Goal: Task Accomplishment & Management: Use online tool/utility

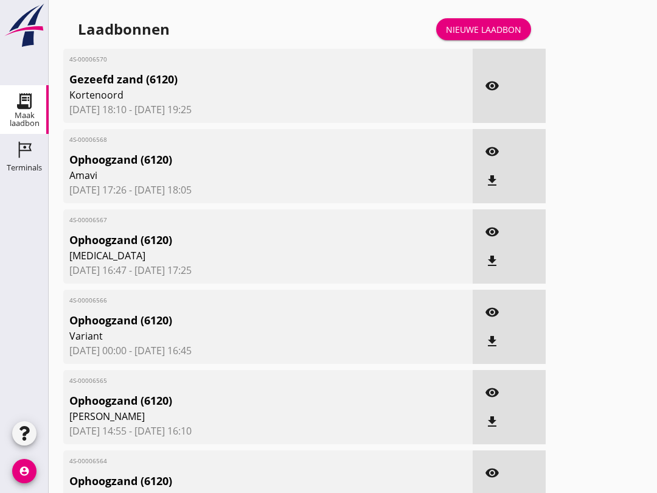
click at [23, 150] on use at bounding box center [25, 150] width 13 height 16
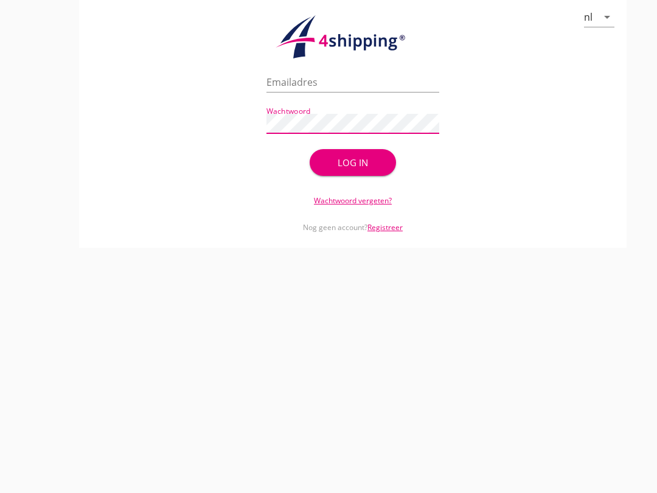
click at [336, 167] on button "Log in" at bounding box center [353, 162] width 86 height 27
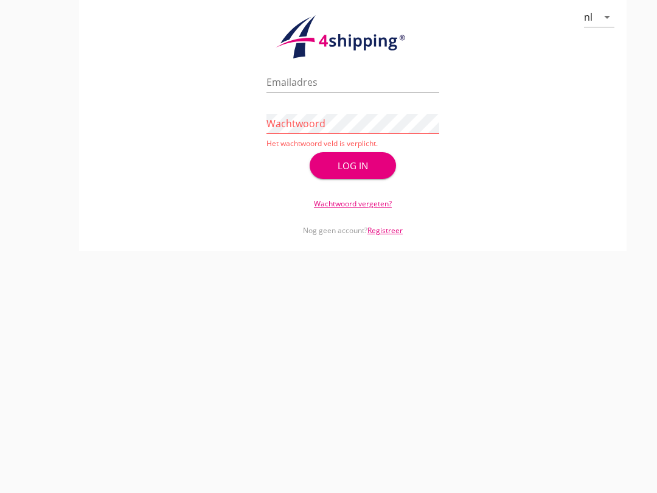
click at [293, 120] on div "Wachtwoord Het wachtwoord veld is verplicht." at bounding box center [353, 128] width 173 height 42
click at [286, 92] on input "Emailadres" at bounding box center [353, 81] width 173 height 19
type input "[EMAIL_ADDRESS][DOMAIN_NAME]"
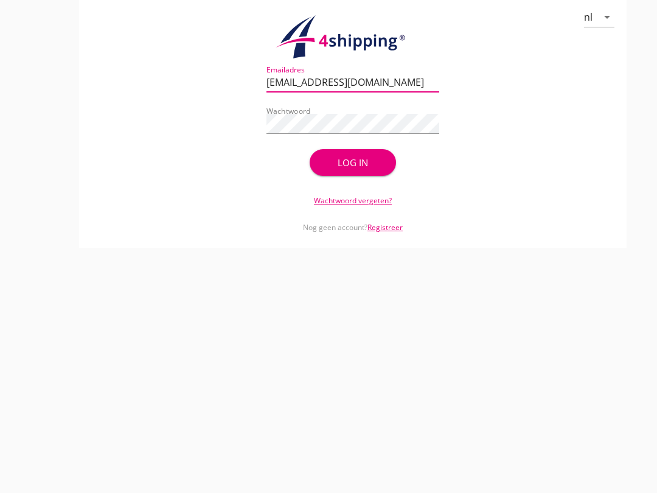
click at [349, 170] on div "Log in" at bounding box center [352, 163] width 47 height 14
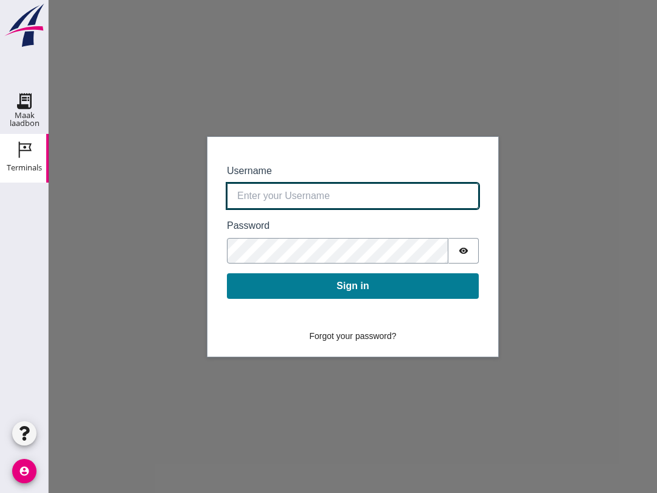
click at [247, 195] on input "Username" at bounding box center [353, 196] width 252 height 26
type input "[EMAIL_ADDRESS][DOMAIN_NAME]"
click at [353, 286] on button "Sign in" at bounding box center [353, 286] width 252 height 26
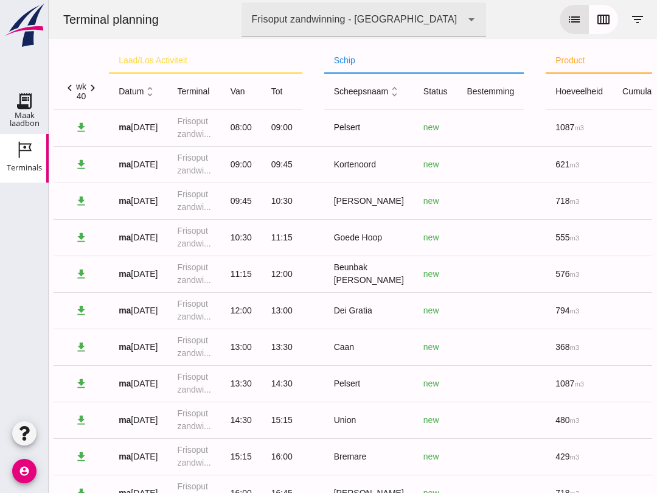
click at [26, 106] on use at bounding box center [24, 100] width 19 height 19
